Goal: Task Accomplishment & Management: Manage account settings

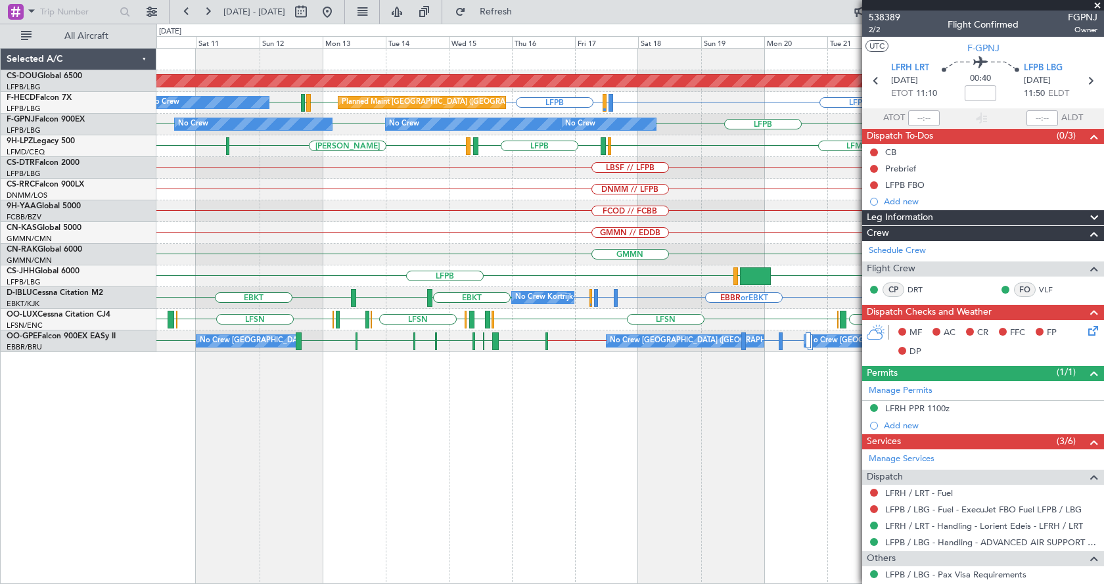
click at [614, 421] on div "Planned Maint London ([GEOGRAPHIC_DATA]) LFPB LFMN or LFPB LFPB LFPB LFMN LFPB …" at bounding box center [630, 316] width 948 height 536
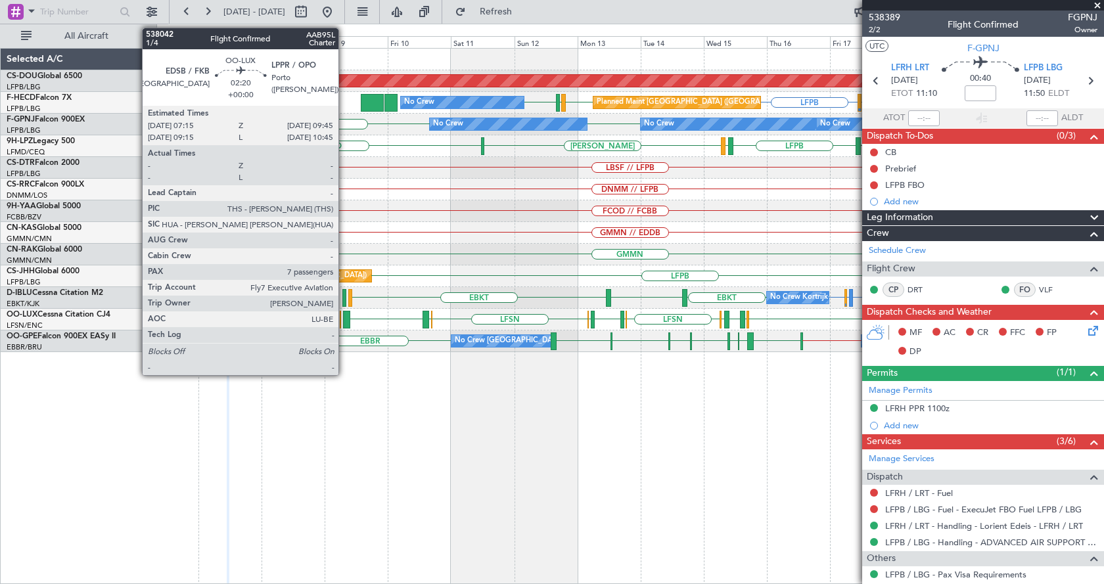
click at [577, 393] on div "Planned Maint London ([GEOGRAPHIC_DATA]) LFPB LFMN or LFPB LFPB LFPB LFMN LFPB …" at bounding box center [630, 316] width 948 height 536
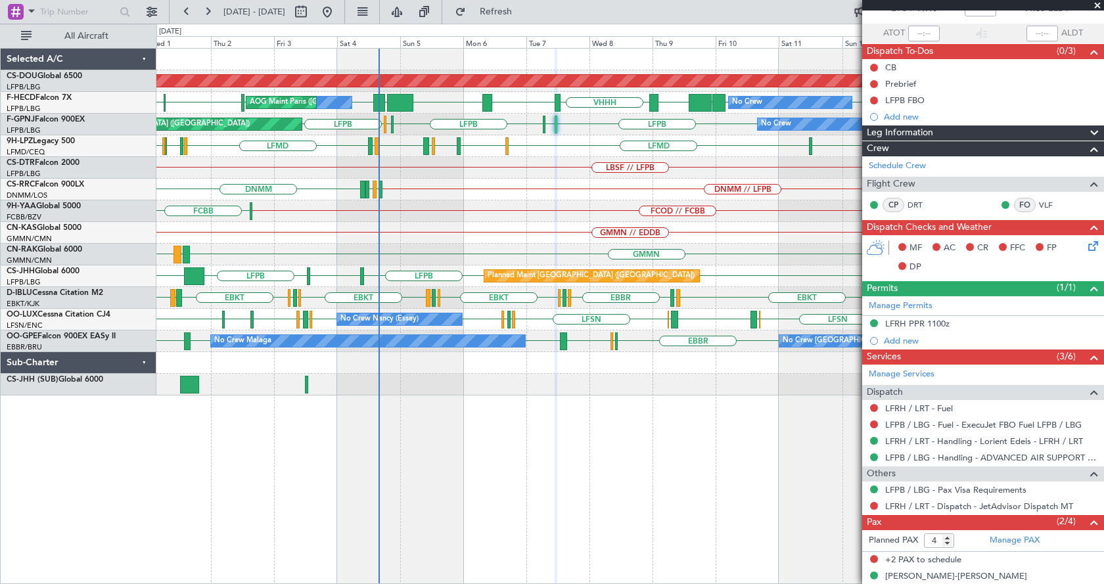
scroll to position [127, 0]
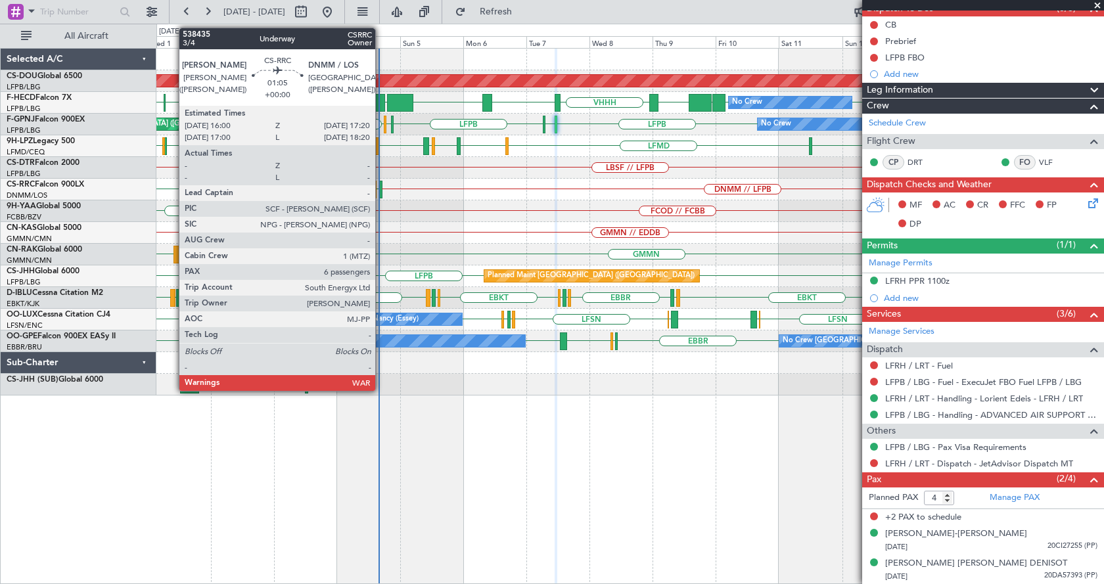
click at [381, 189] on div at bounding box center [381, 190] width 4 height 18
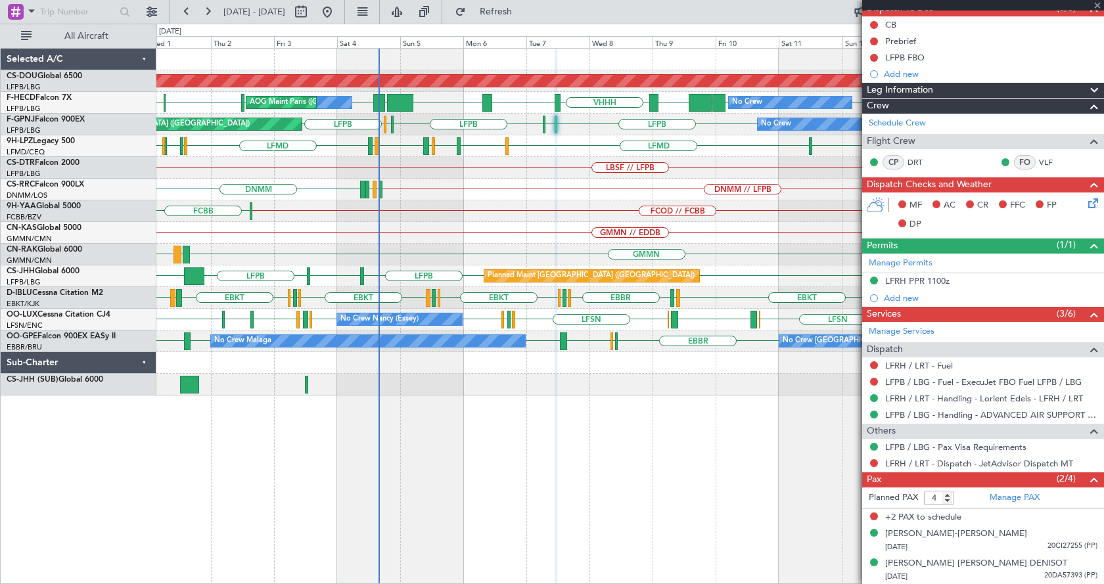
type input "6"
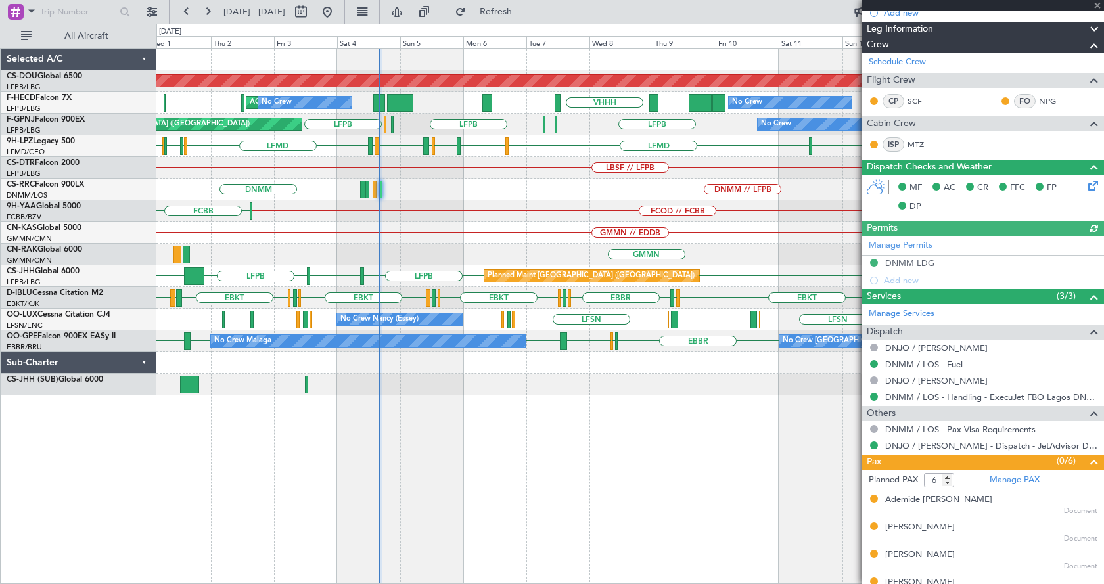
scroll to position [277, 0]
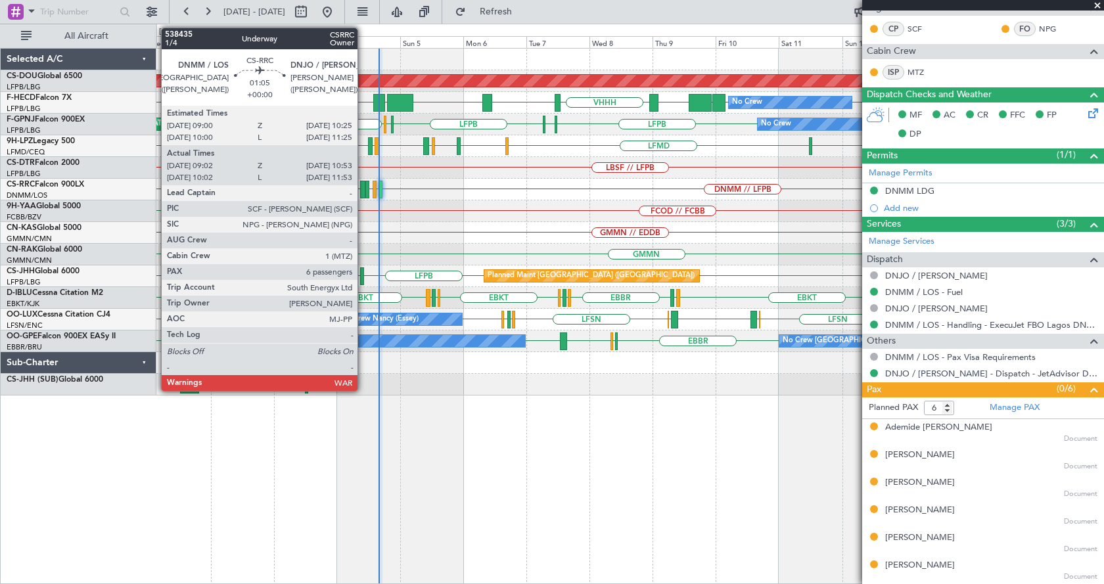
click at [363, 187] on div at bounding box center [362, 190] width 5 height 18
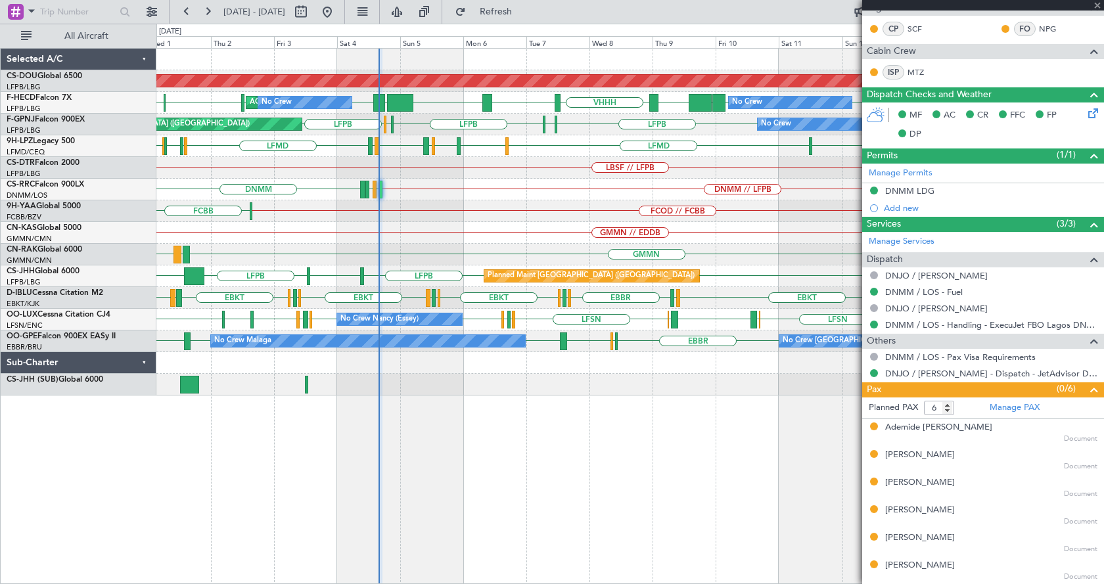
type input "09:17"
type input "10:48"
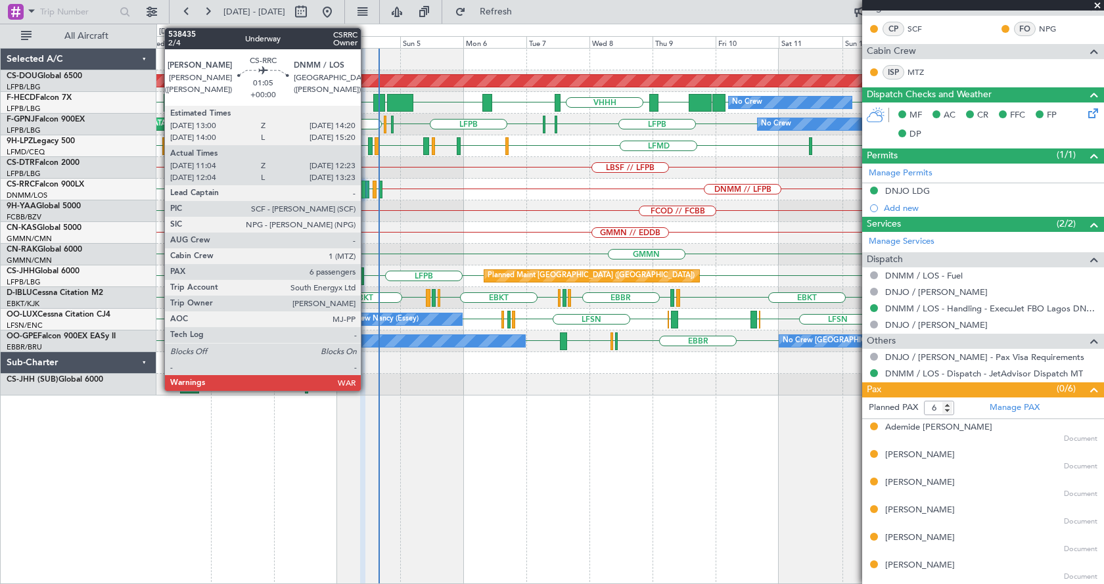
click at [367, 193] on div at bounding box center [367, 190] width 4 height 18
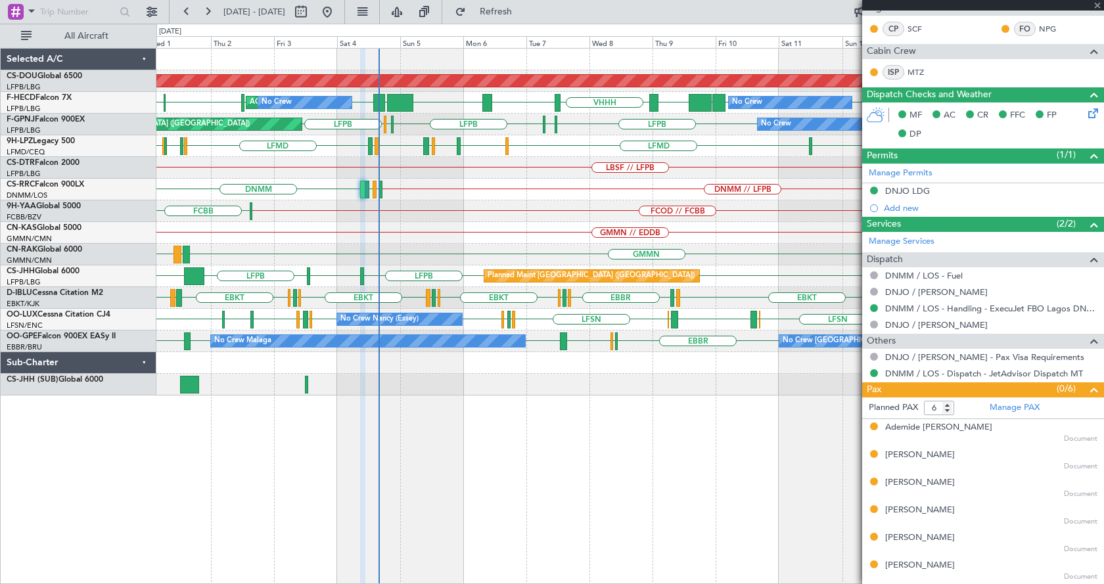
type input "11:14"
type input "12:18"
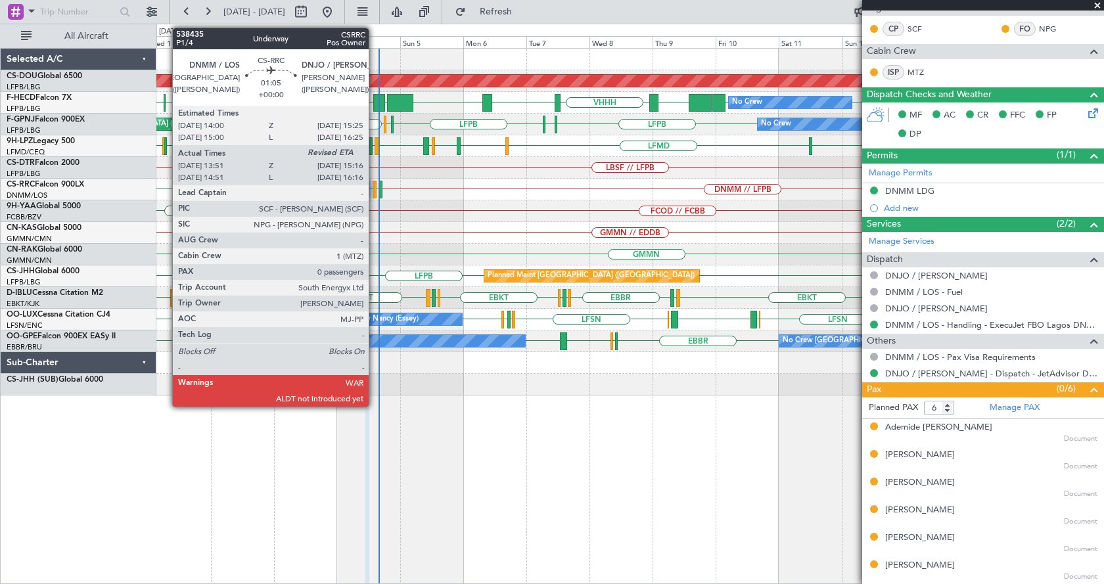
click at [375, 193] on div at bounding box center [375, 190] width 4 height 18
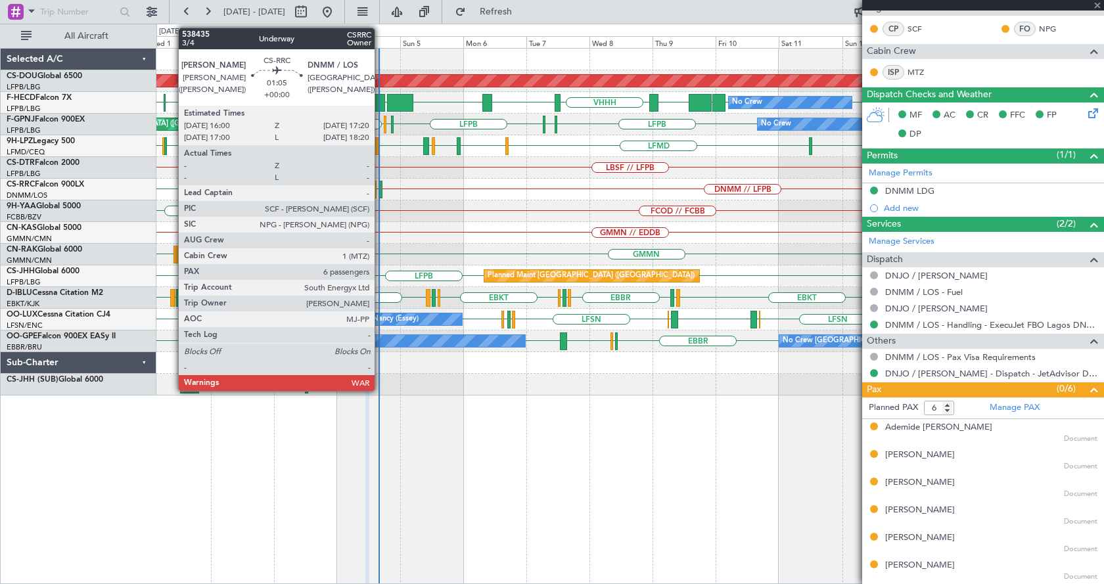
type input "14:06"
type input "0"
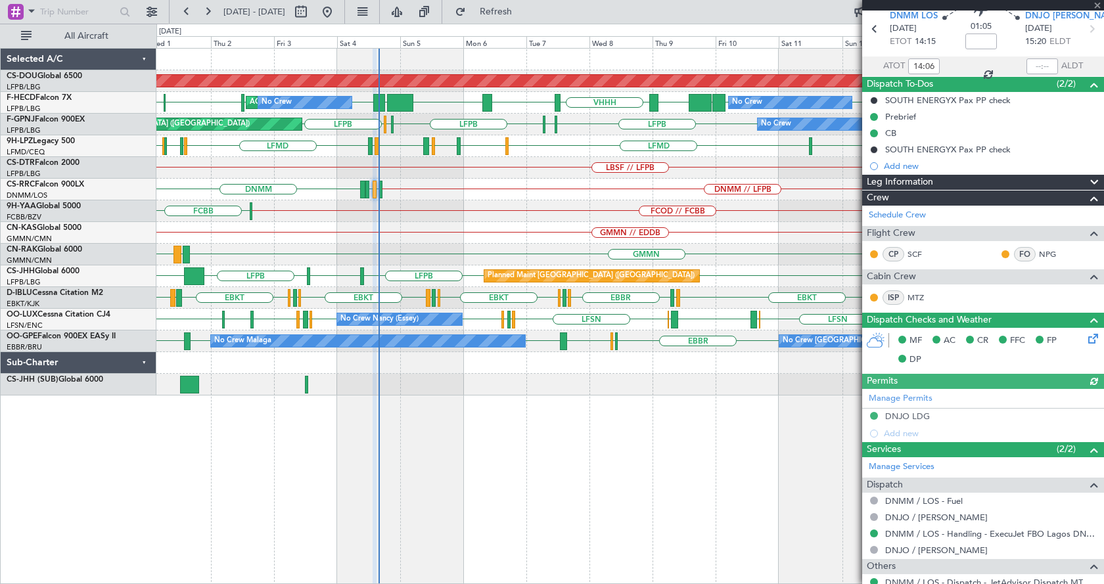
scroll to position [95, 0]
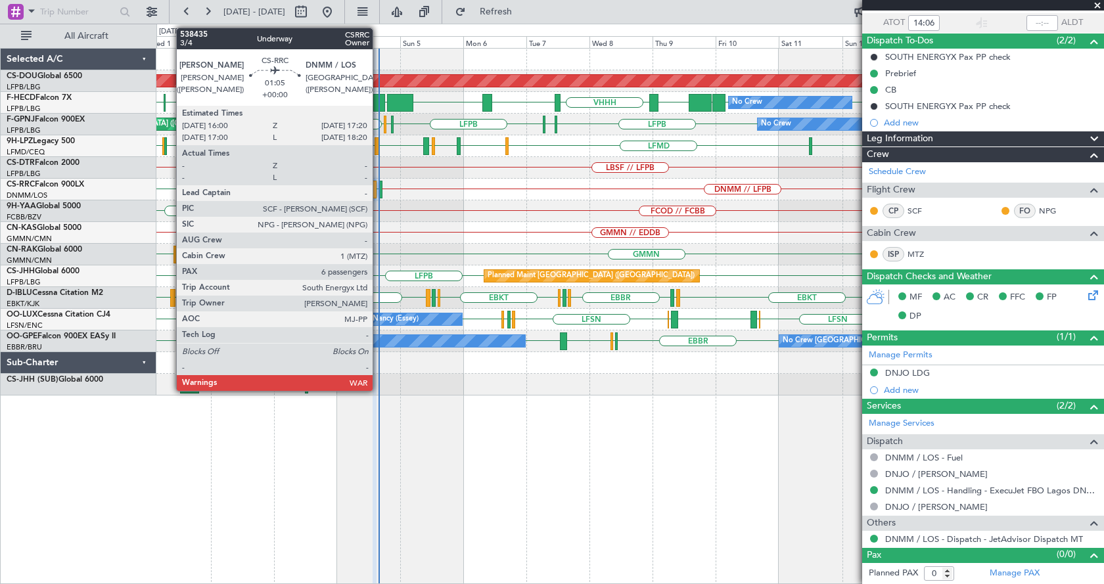
click at [379, 189] on div at bounding box center [381, 190] width 4 height 18
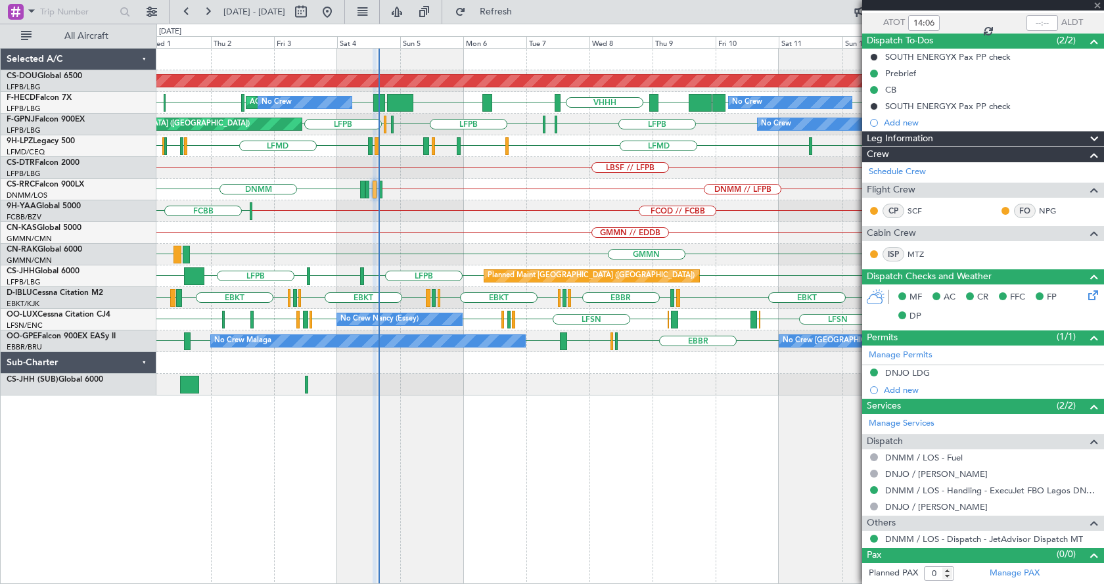
type input "6"
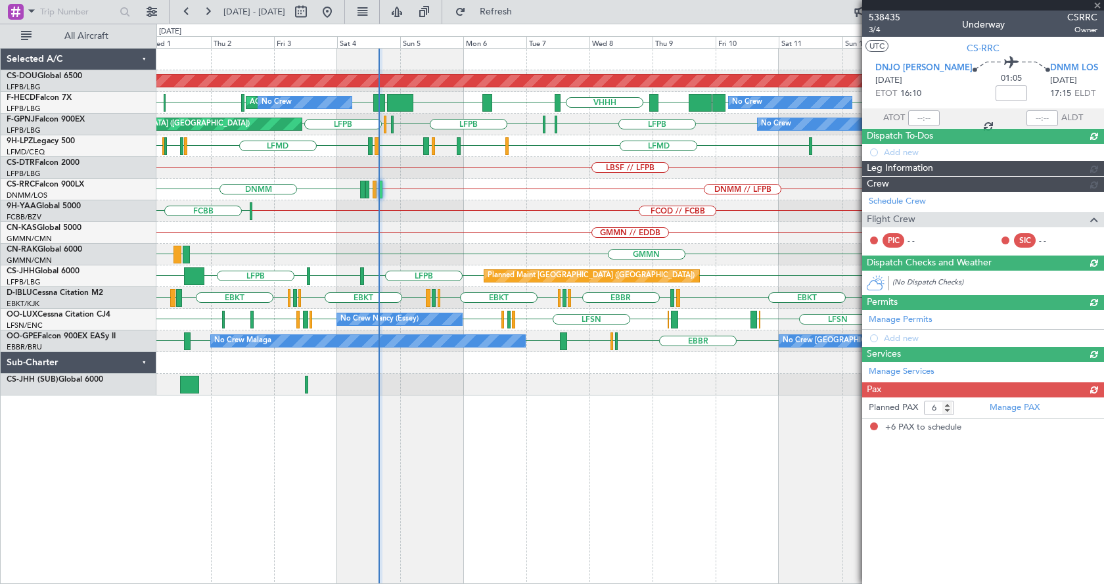
scroll to position [0, 0]
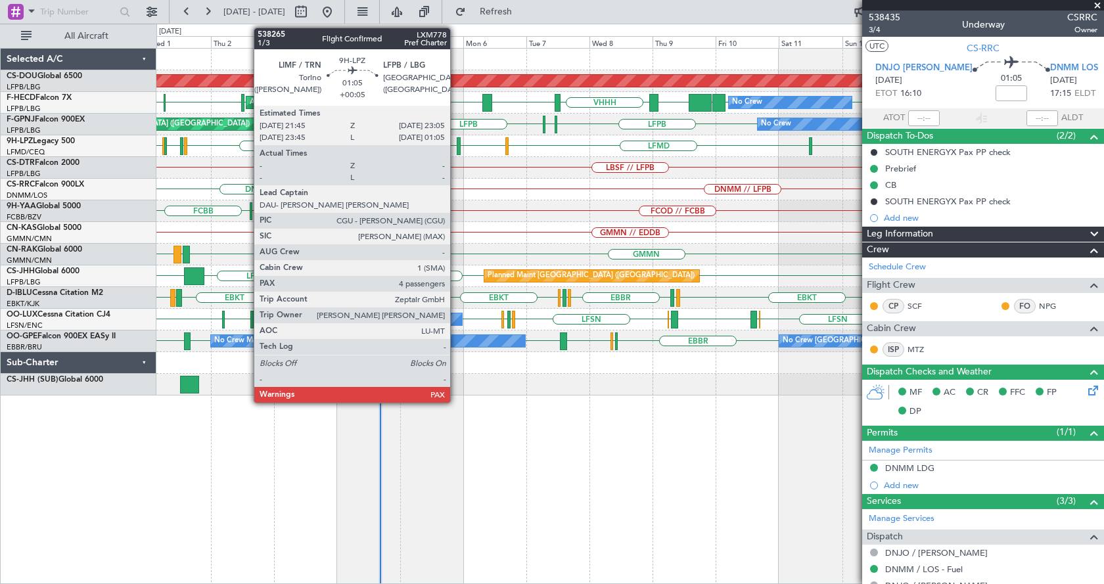
click at [457, 142] on div at bounding box center [459, 146] width 4 height 18
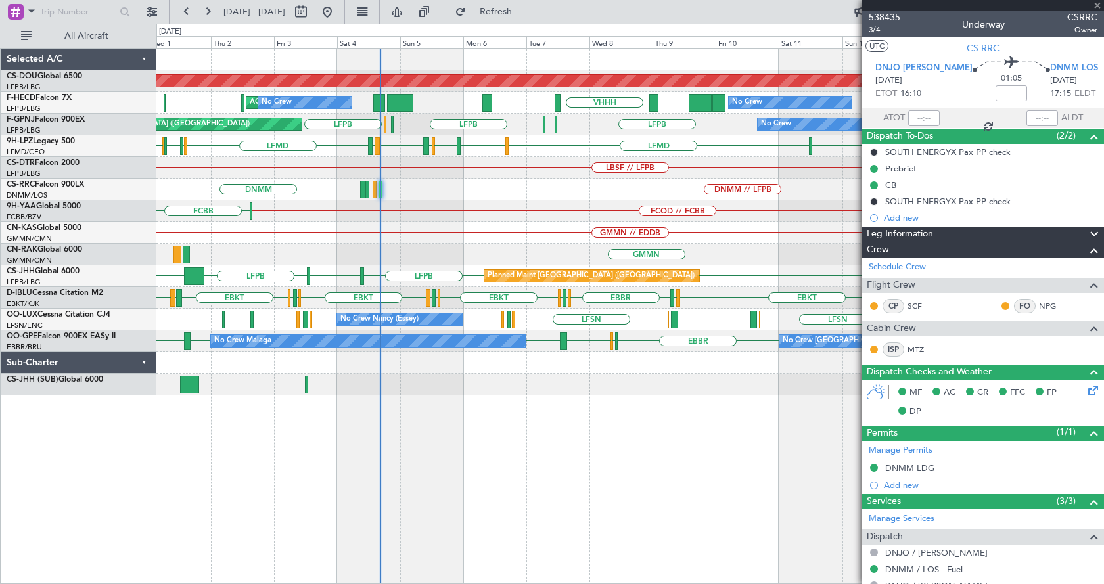
type input "+00:05"
type input "4"
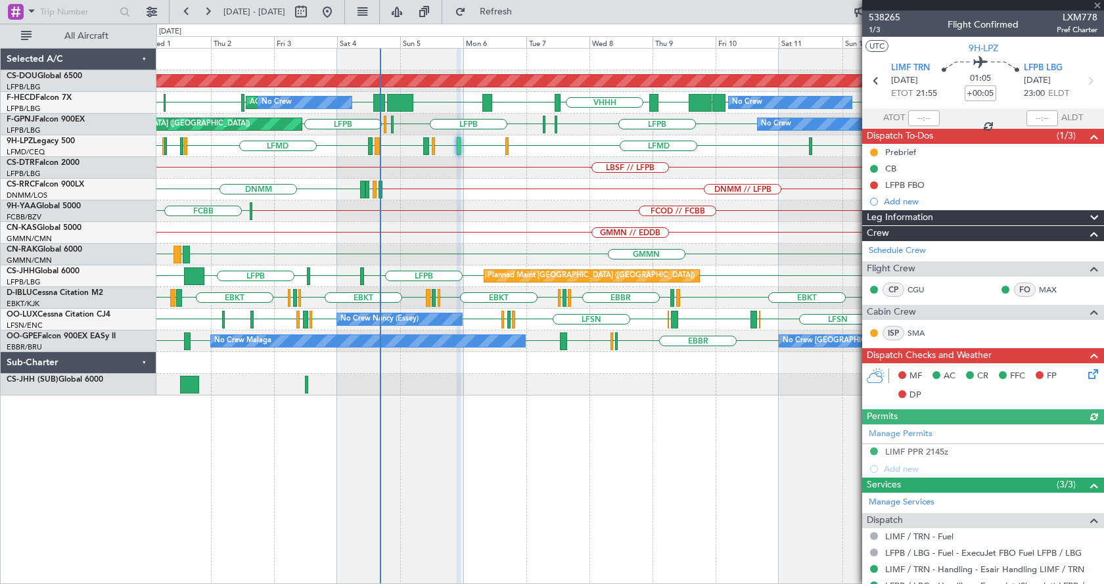
scroll to position [112, 0]
